Goal: Complete application form: Complete application form

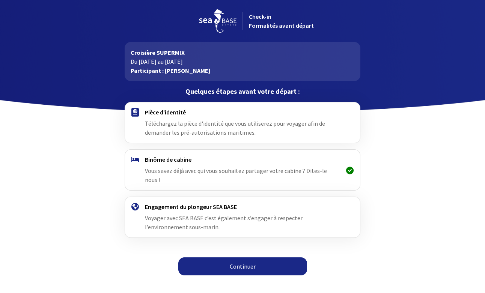
click at [244, 259] on link "Continuer" at bounding box center [242, 267] width 129 height 18
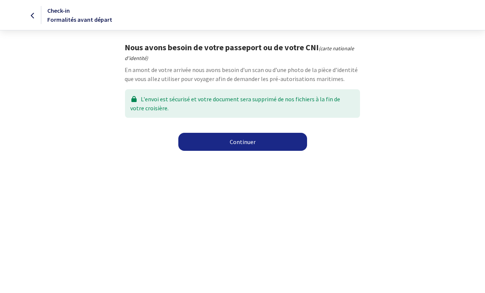
click at [256, 138] on link "Continuer" at bounding box center [242, 142] width 129 height 18
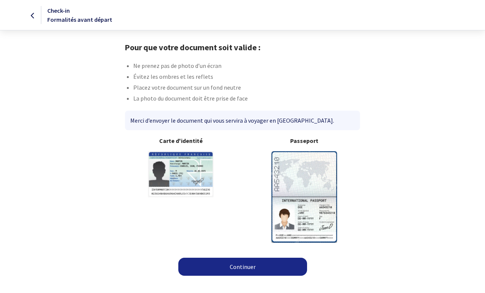
click at [257, 261] on link "Continuer" at bounding box center [242, 267] width 129 height 18
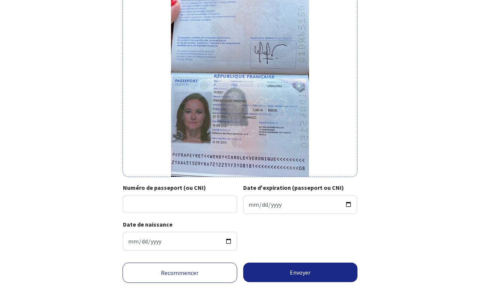
scroll to position [98, 0]
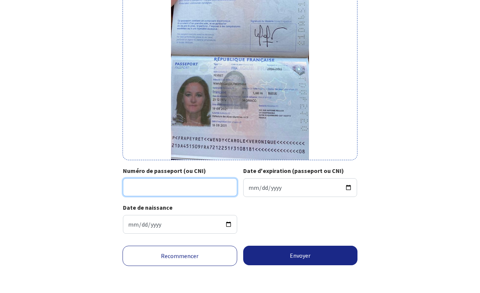
click at [200, 182] on input "Numéro de passeport (ou CNI)" at bounding box center [180, 187] width 114 height 18
type input "21DA45150"
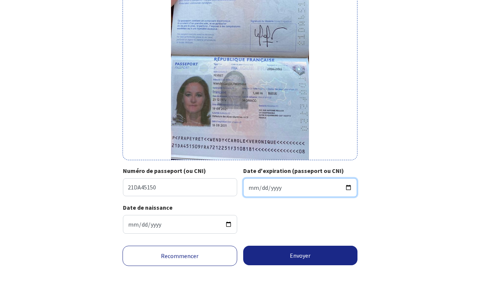
click at [274, 185] on input "Date d'expiration (passeport ou CNI)" at bounding box center [300, 187] width 114 height 19
click at [251, 189] on input "Date d'expiration (passeport ou CNI)" at bounding box center [300, 187] width 114 height 19
type input "2031-08-18"
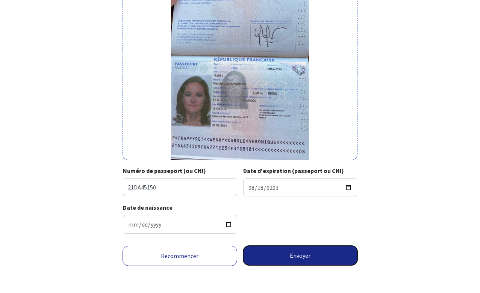
click at [293, 258] on button "Envoyer" at bounding box center [300, 256] width 115 height 20
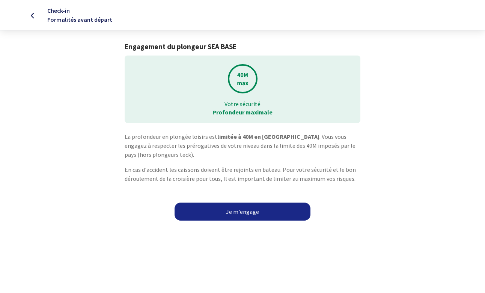
click at [252, 213] on link "Je m'engage" at bounding box center [243, 212] width 136 height 18
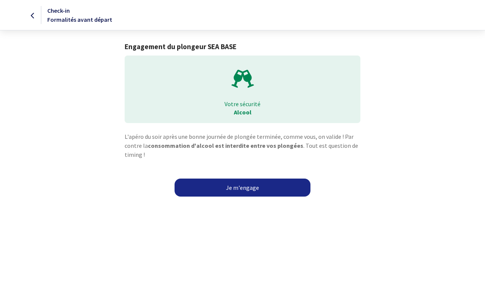
click at [255, 188] on link "Je m'engage" at bounding box center [243, 188] width 136 height 18
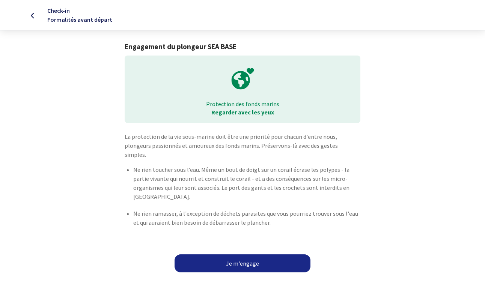
click at [239, 255] on link "Je m'engage" at bounding box center [243, 264] width 136 height 18
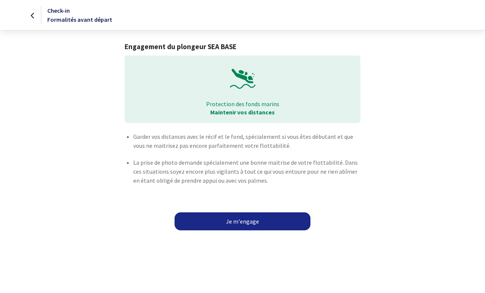
click at [244, 219] on link "Je m'engage" at bounding box center [243, 222] width 136 height 18
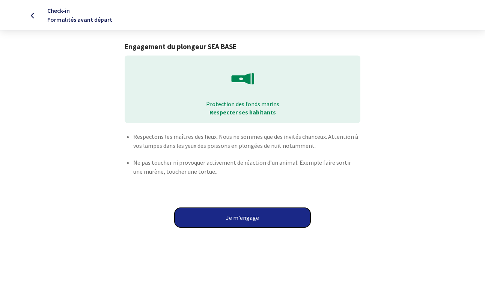
click at [244, 219] on button "Je m'engage" at bounding box center [243, 218] width 136 height 20
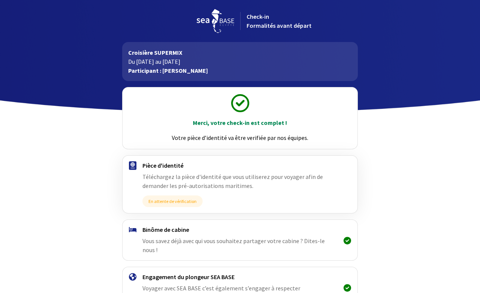
click at [177, 61] on p "Du [DATE] au [DATE]" at bounding box center [240, 61] width 224 height 9
click at [177, 61] on p "Du 11/10/2025 au 18/10/2025" at bounding box center [240, 61] width 224 height 9
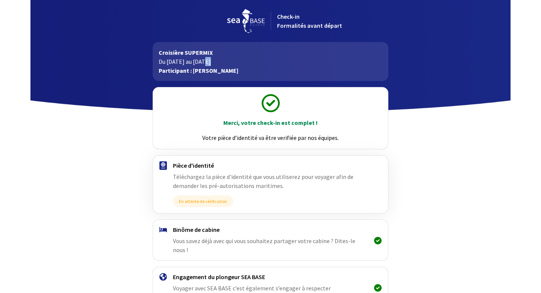
scroll to position [48, 0]
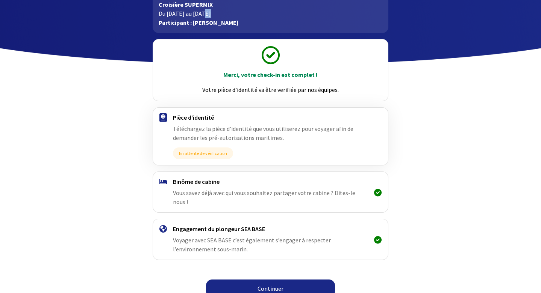
click at [256, 280] on link "Continuer" at bounding box center [270, 289] width 129 height 18
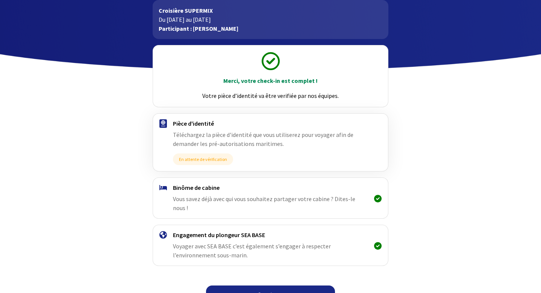
scroll to position [48, 0]
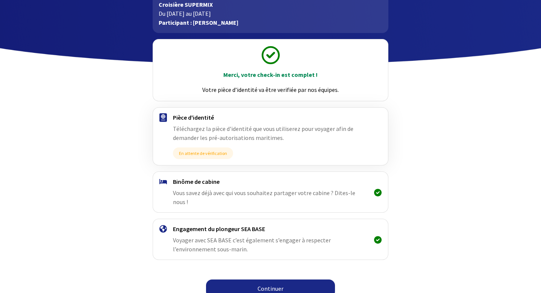
click at [271, 281] on link "Continuer" at bounding box center [270, 289] width 129 height 18
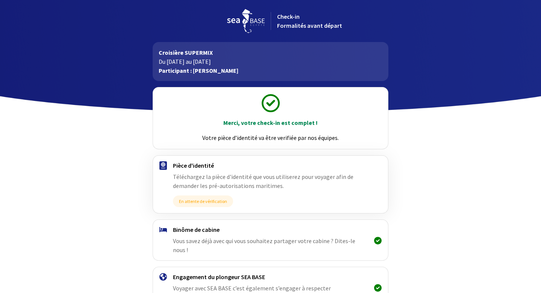
click at [295, 20] on span "Check-in Formalités avant départ" at bounding box center [309, 21] width 65 height 17
click at [201, 65] on p "Du [DATE] au [DATE]" at bounding box center [271, 61] width 224 height 9
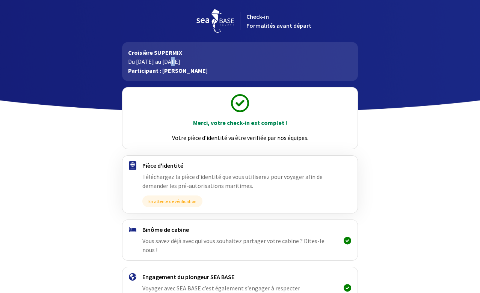
click at [222, 18] on img at bounding box center [216, 21] width 38 height 24
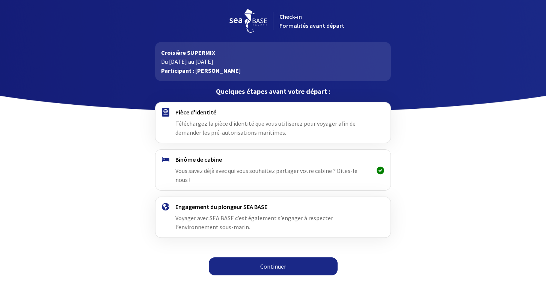
click at [295, 258] on link "Continuer" at bounding box center [273, 267] width 129 height 18
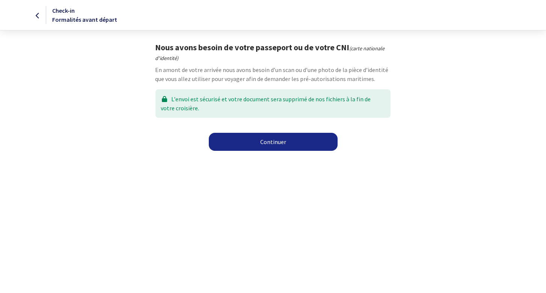
click at [300, 144] on link "Continuer" at bounding box center [273, 142] width 129 height 18
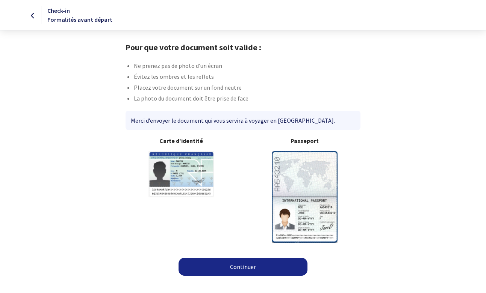
click at [282, 266] on link "Continuer" at bounding box center [242, 267] width 129 height 18
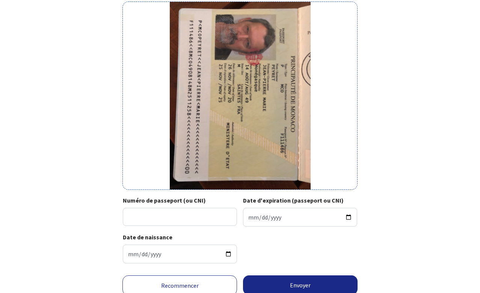
scroll to position [71, 0]
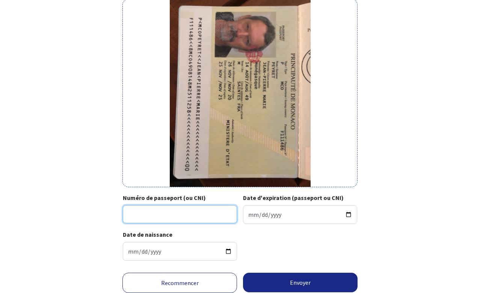
click at [186, 216] on input "Numéro de passeport (ou CNI)" at bounding box center [180, 215] width 114 height 18
type input "F111486"
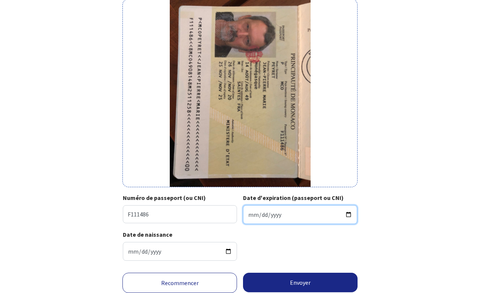
click at [249, 215] on input "Date d'expiration (passeport ou CNI)" at bounding box center [300, 215] width 114 height 19
type input "2025-11-25"
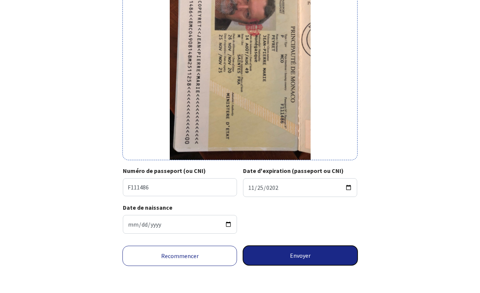
click at [287, 252] on button "Envoyer" at bounding box center [300, 256] width 115 height 20
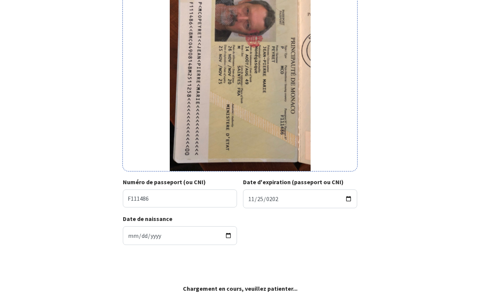
scroll to position [87, 0]
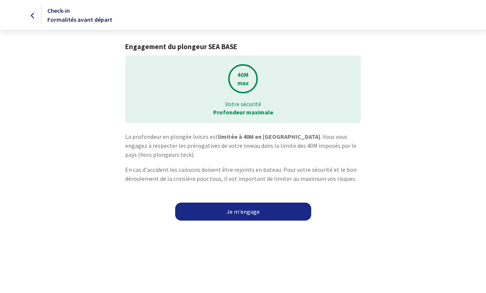
click at [266, 209] on link "Je m'engage" at bounding box center [243, 212] width 136 height 18
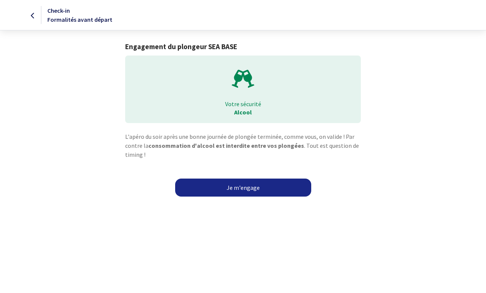
click at [261, 189] on link "Je m'engage" at bounding box center [243, 188] width 136 height 18
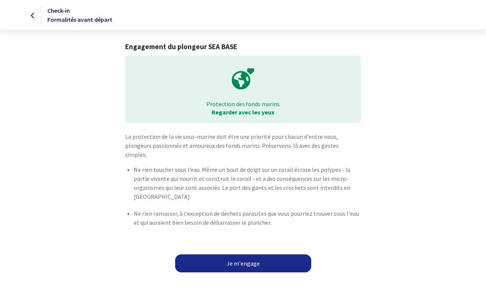
click at [254, 255] on link "Je m'engage" at bounding box center [243, 264] width 136 height 18
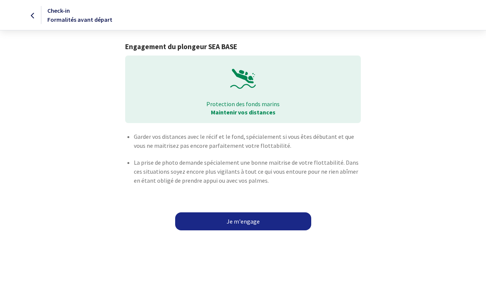
click at [254, 222] on link "Je m'engage" at bounding box center [243, 222] width 136 height 18
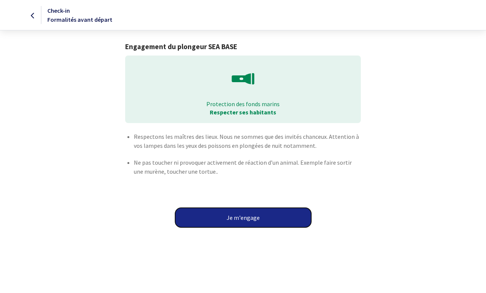
click at [254, 222] on button "Je m'engage" at bounding box center [243, 218] width 136 height 20
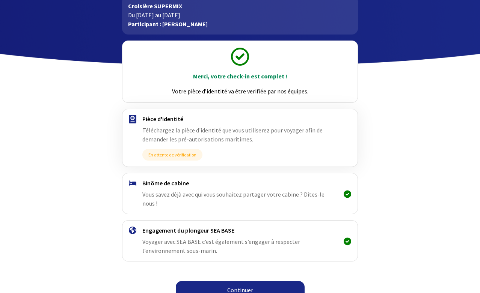
scroll to position [48, 0]
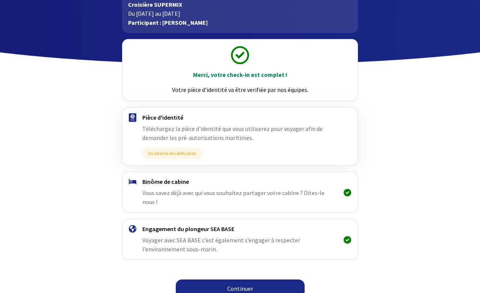
click at [245, 280] on link "Continuer" at bounding box center [240, 289] width 129 height 18
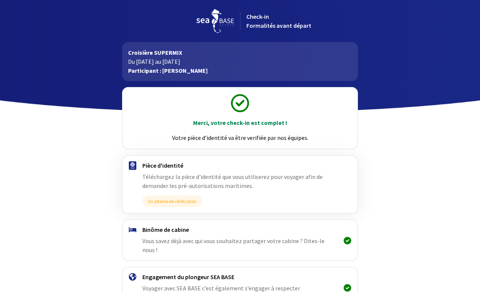
scroll to position [48, 0]
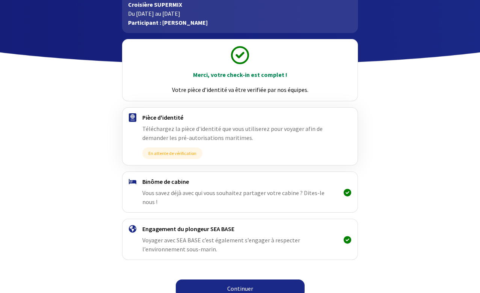
click at [245, 280] on link "Continuer" at bounding box center [240, 289] width 129 height 18
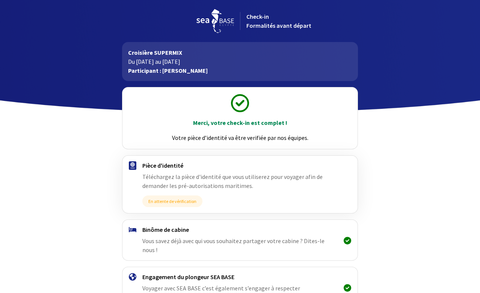
scroll to position [48, 0]
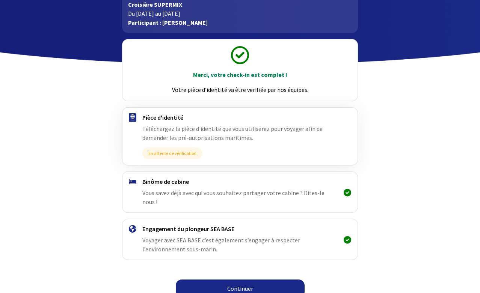
click at [245, 280] on link "Continuer" at bounding box center [240, 289] width 129 height 18
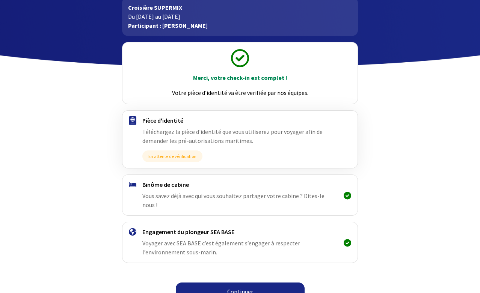
scroll to position [48, 0]
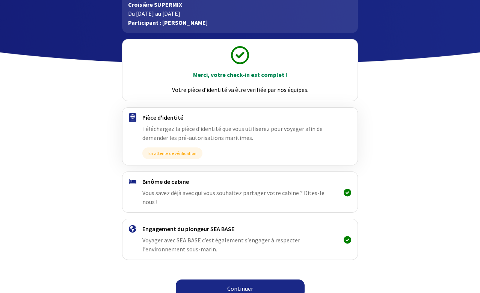
click at [235, 280] on link "Continuer" at bounding box center [240, 289] width 129 height 18
